Goal: Task Accomplishment & Management: Complete application form

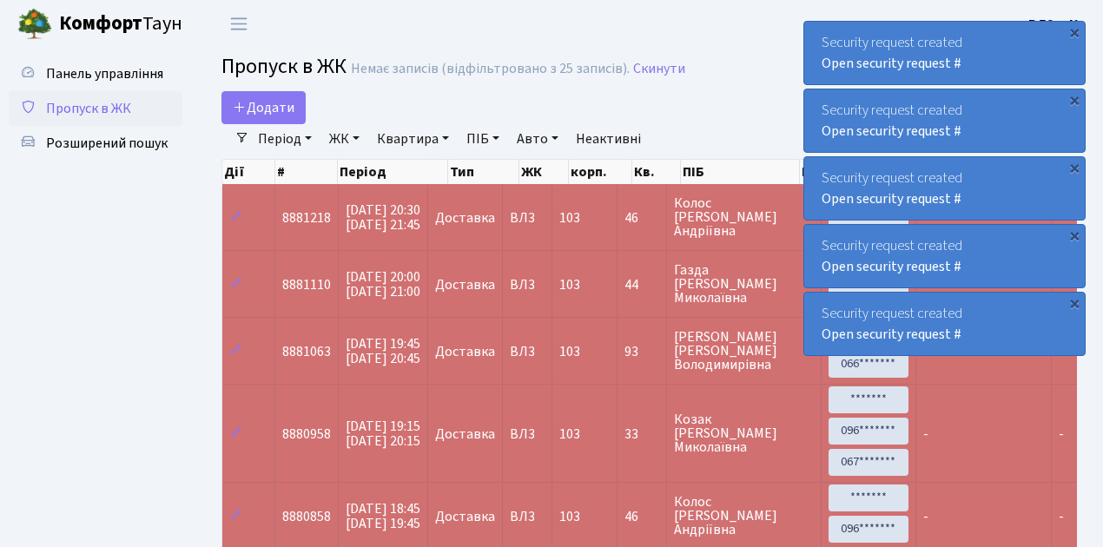
select select "25"
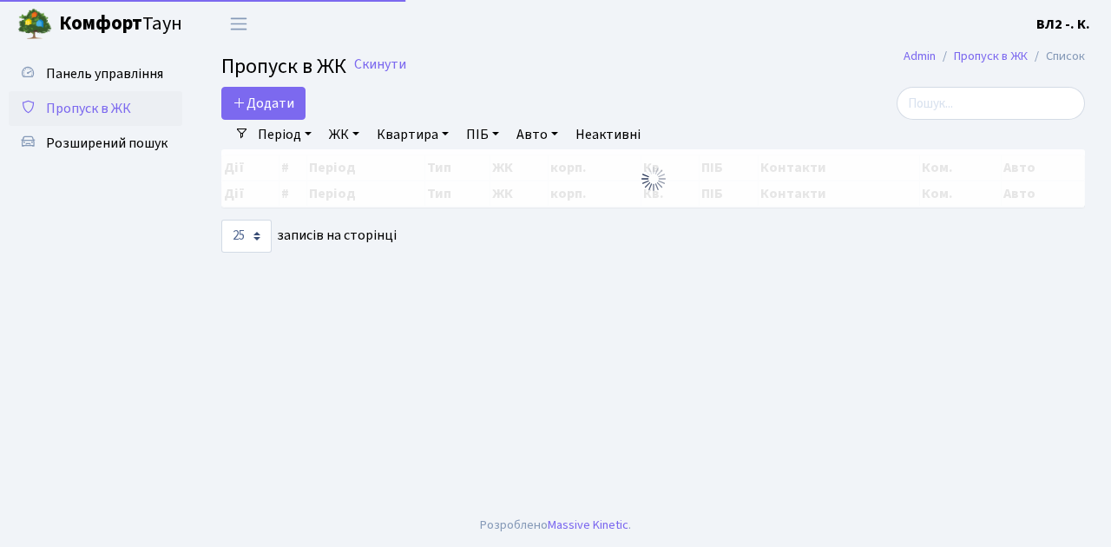
select select "25"
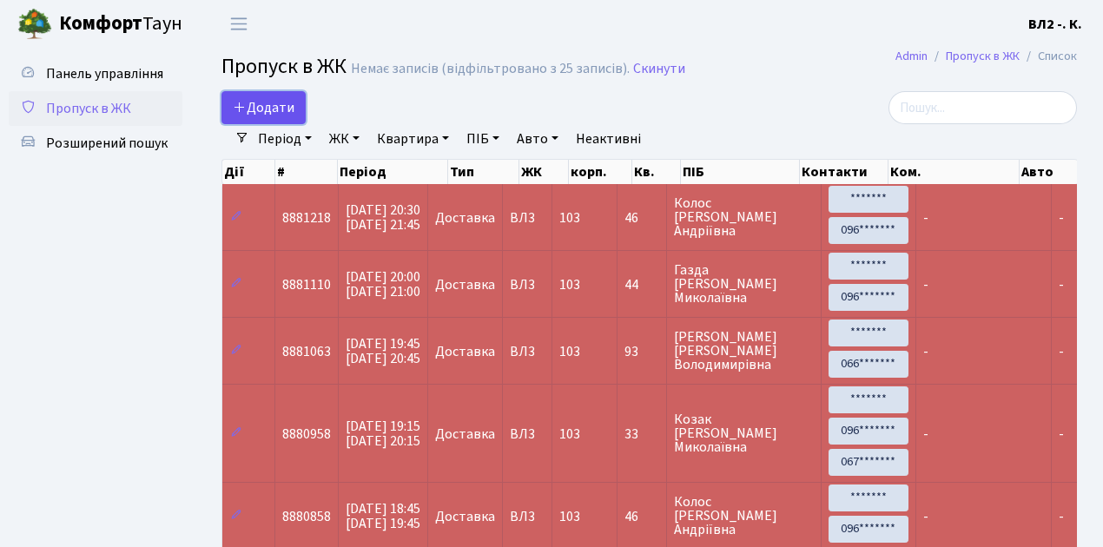
click at [299, 118] on link "Додати" at bounding box center [263, 107] width 84 height 33
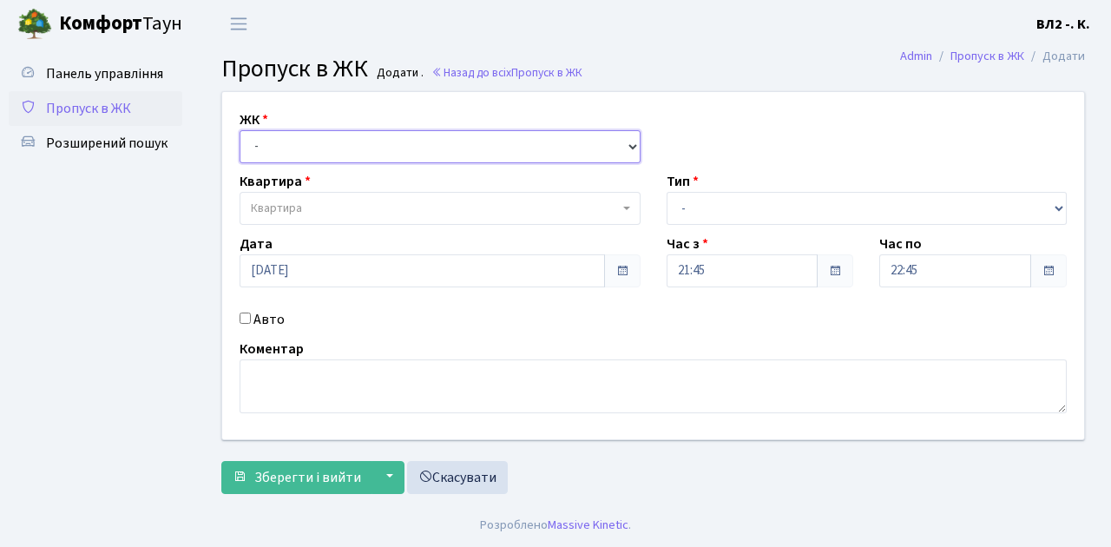
click at [629, 145] on select "- [STREET_ADDRESS][PERSON_NAME]" at bounding box center [440, 146] width 401 height 33
select select "317"
click at [240, 130] on select "- [STREET_ADDRESS][PERSON_NAME]" at bounding box center [440, 146] width 401 height 33
select select
click at [619, 205] on span "Квартира" at bounding box center [440, 208] width 401 height 33
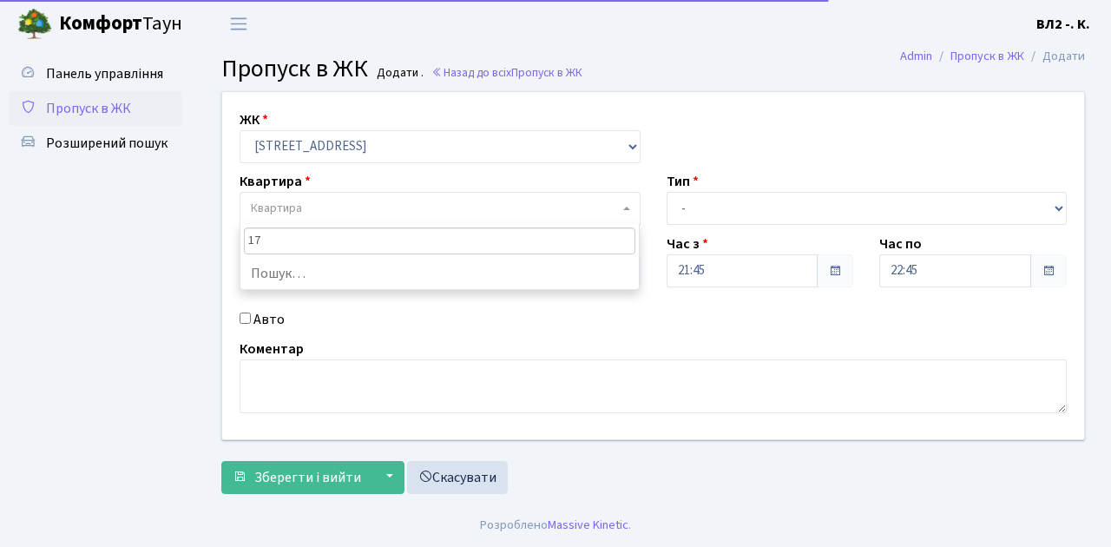
type input "171"
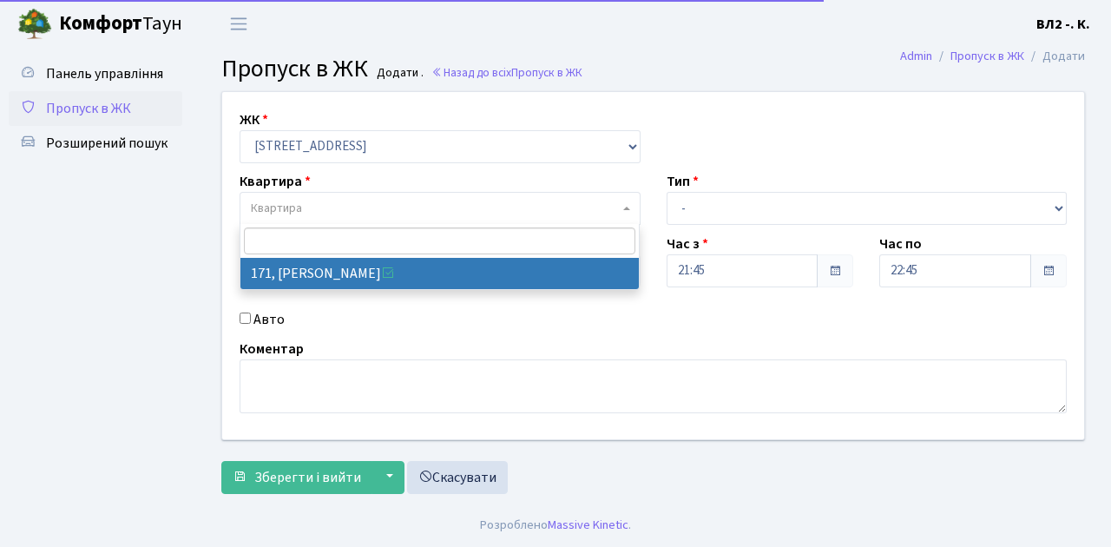
select select "38449"
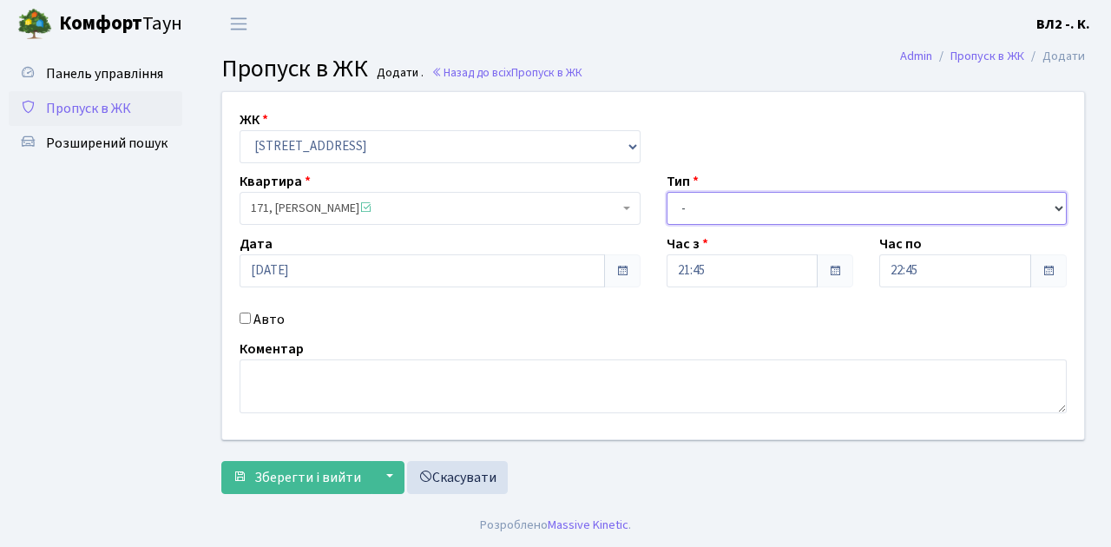
click at [1061, 206] on select "- Доставка Таксі Гості Сервіс" at bounding box center [867, 208] width 401 height 33
select select "1"
click at [667, 192] on select "- Доставка Таксі Гості Сервіс" at bounding box center [867, 208] width 401 height 33
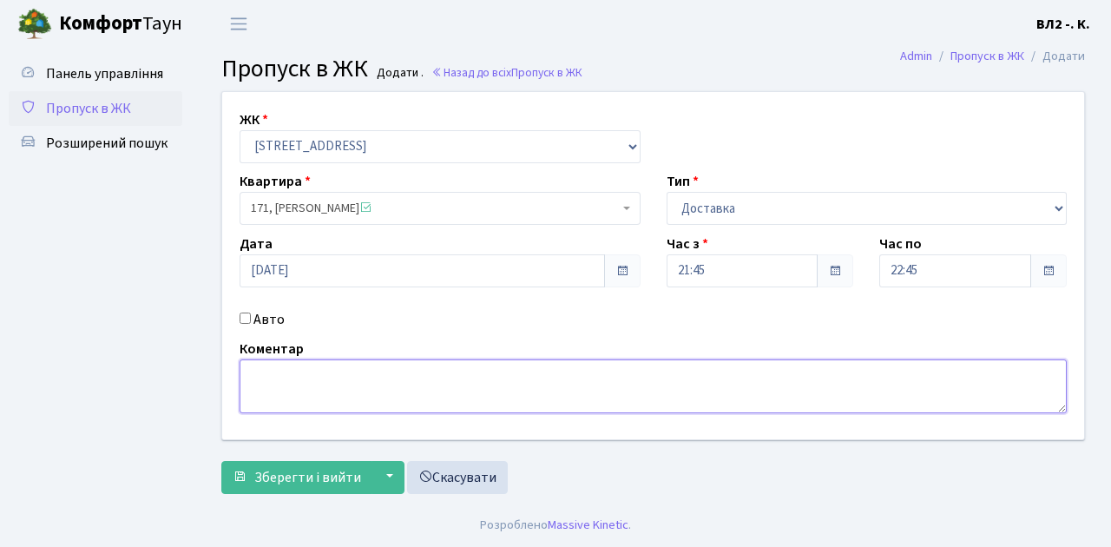
click at [267, 376] on textarea at bounding box center [653, 386] width 827 height 54
type textarea "Glovo 21-40"
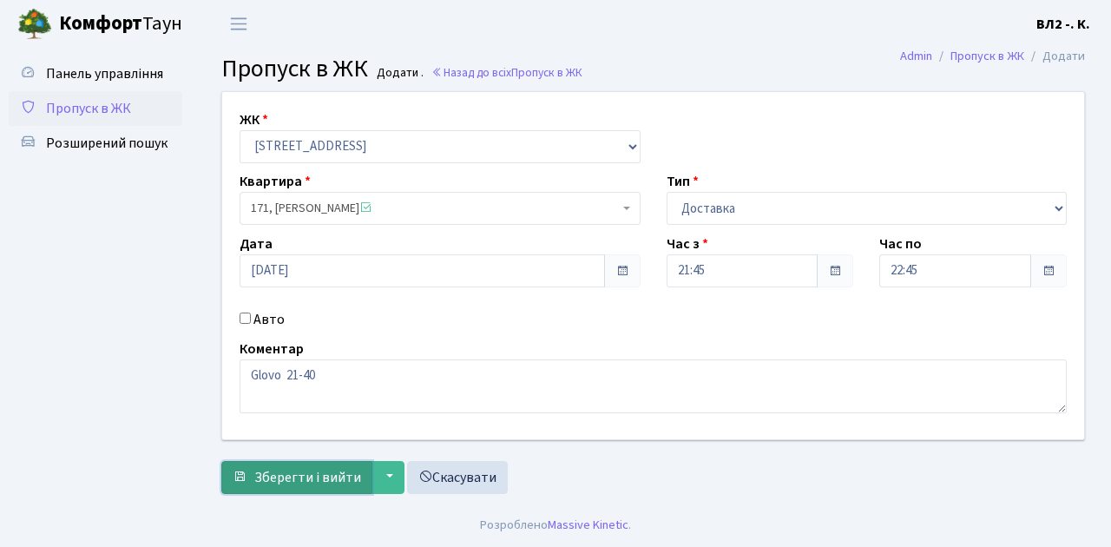
click at [286, 479] on span "Зберегти і вийти" at bounding box center [307, 477] width 107 height 19
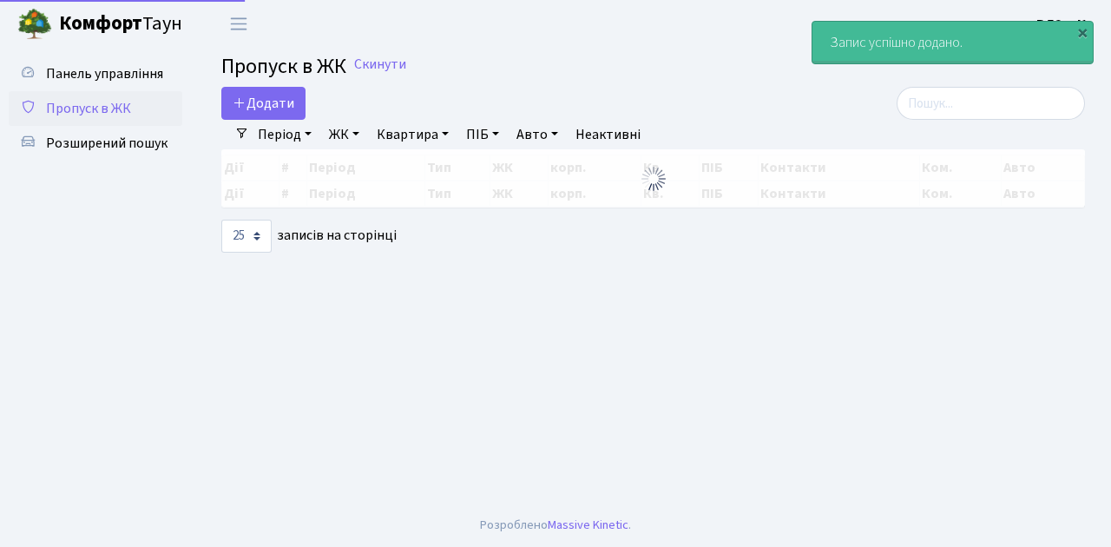
select select "25"
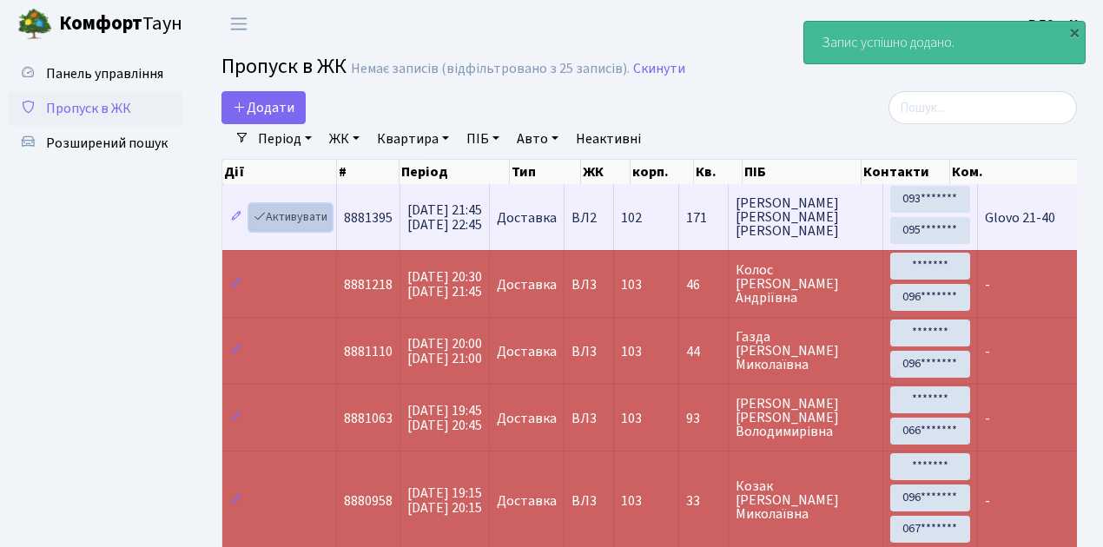
click at [326, 227] on link "Активувати" at bounding box center [290, 217] width 82 height 27
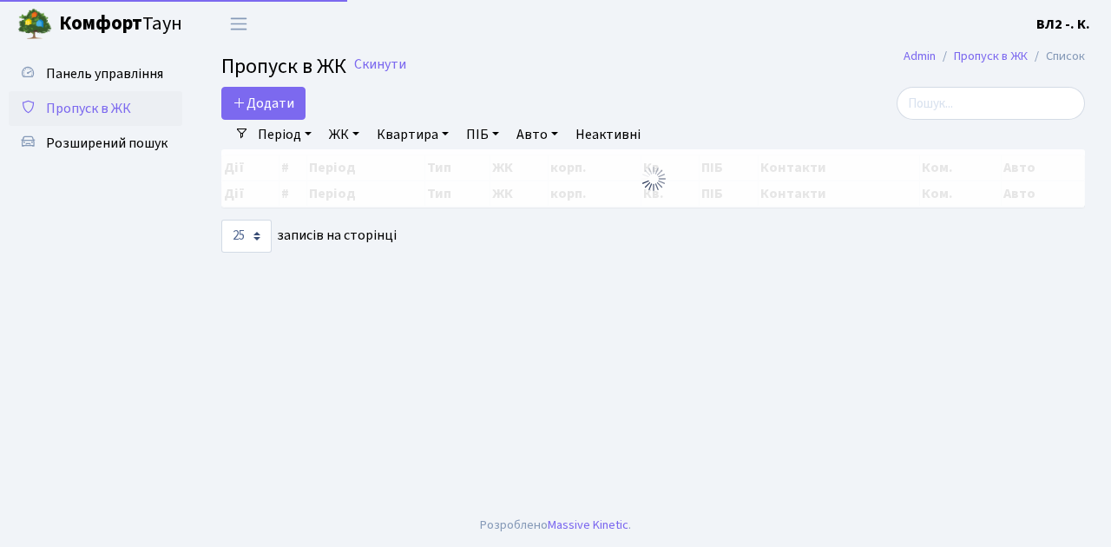
select select "25"
